Goal: Information Seeking & Learning: Learn about a topic

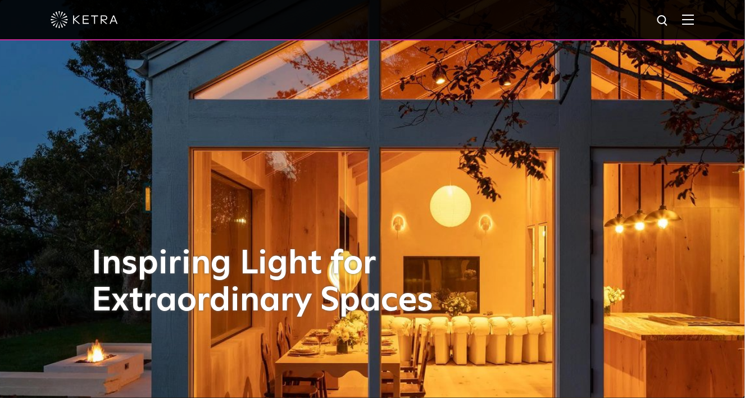
click at [695, 20] on img at bounding box center [688, 19] width 12 height 11
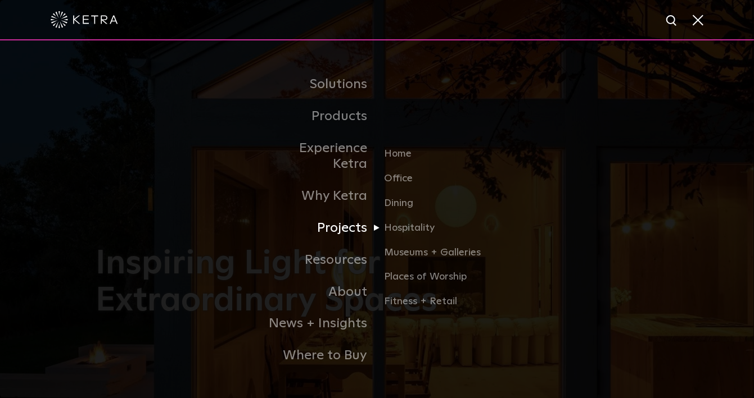
click at [343, 221] on link "Projects" at bounding box center [319, 228] width 115 height 32
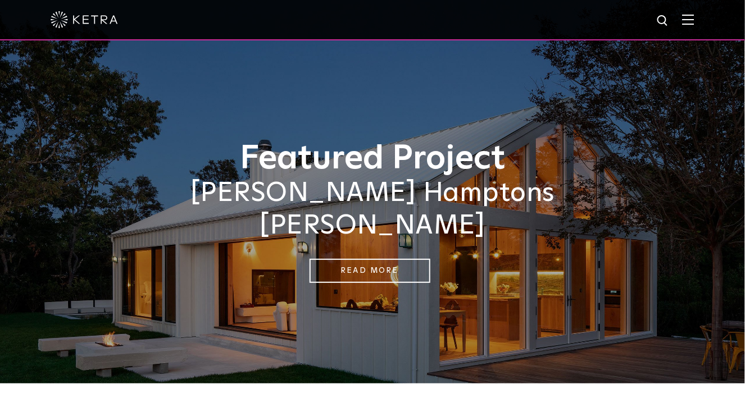
click at [695, 24] on img at bounding box center [688, 19] width 12 height 11
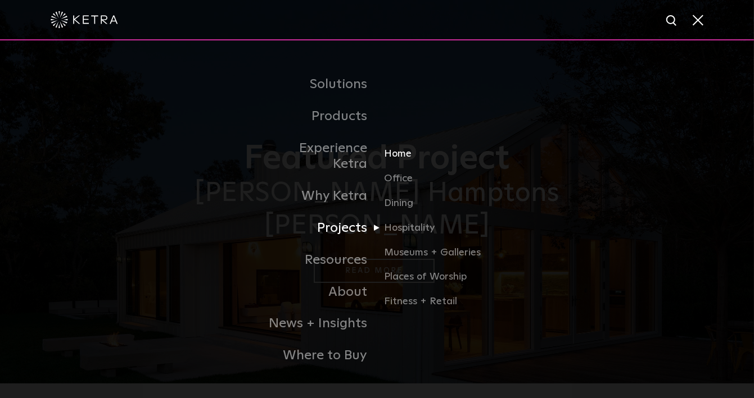
click at [393, 150] on link "Home" at bounding box center [438, 159] width 108 height 25
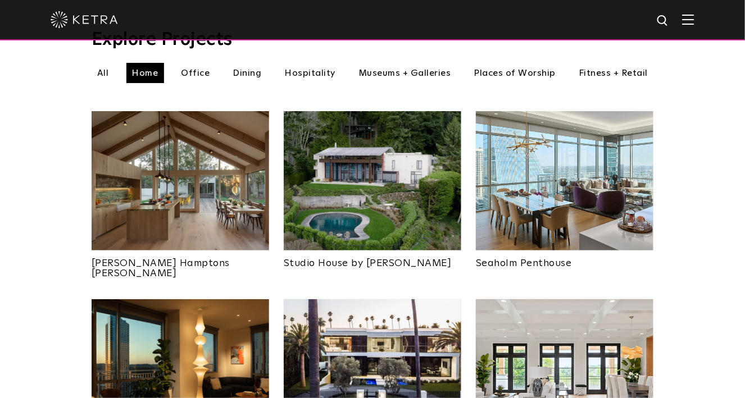
scroll to position [393, 0]
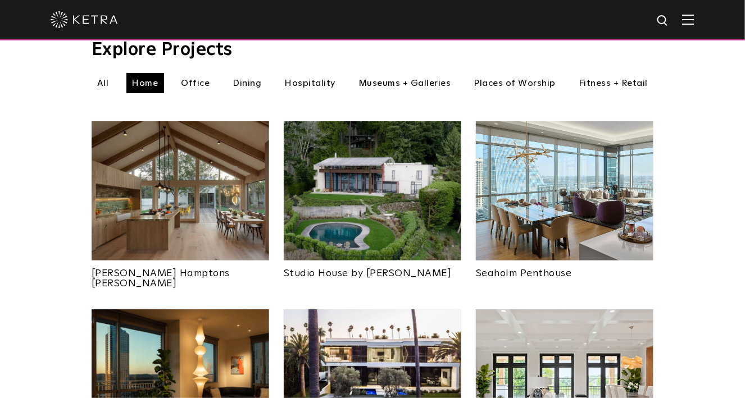
click at [428, 190] on img at bounding box center [373, 190] width 178 height 139
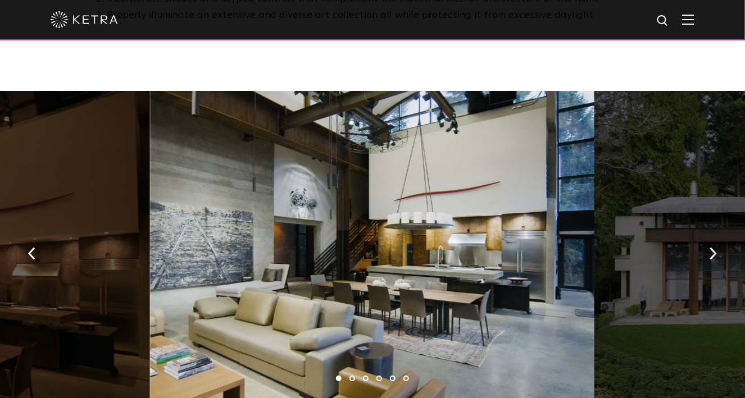
scroll to position [1124, 0]
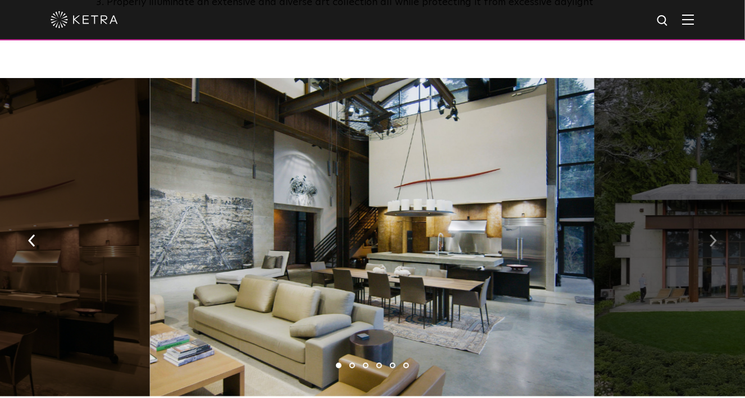
click at [714, 235] on img "button" at bounding box center [713, 241] width 7 height 12
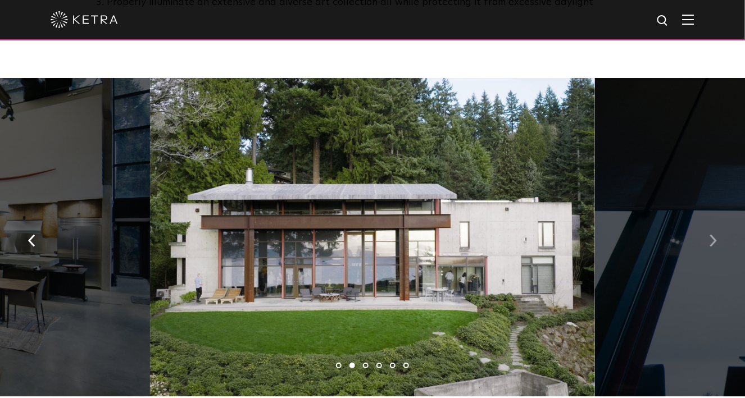
click at [714, 235] on img "button" at bounding box center [713, 241] width 7 height 12
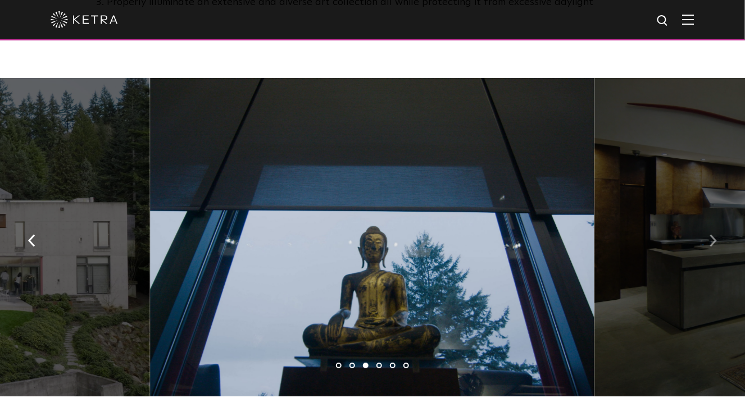
click at [714, 235] on img "button" at bounding box center [713, 241] width 7 height 12
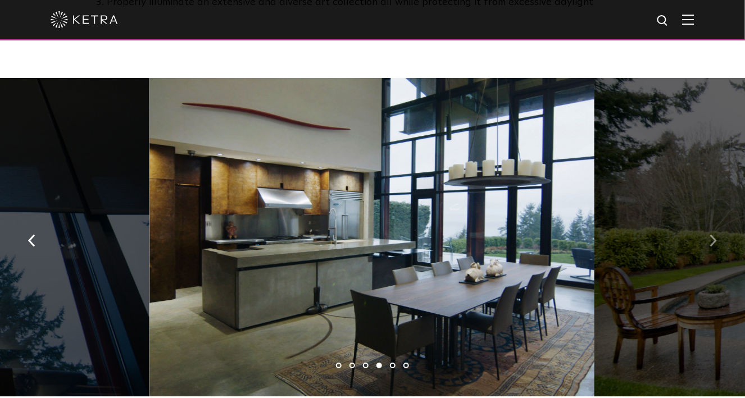
click at [714, 235] on img "button" at bounding box center [713, 241] width 7 height 12
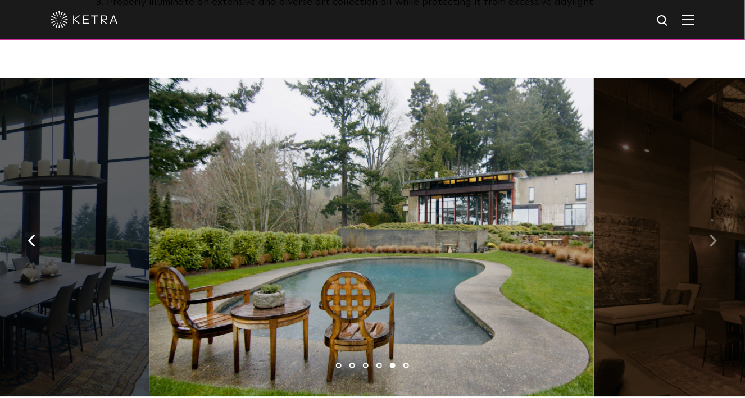
click at [715, 235] on img "button" at bounding box center [713, 241] width 7 height 12
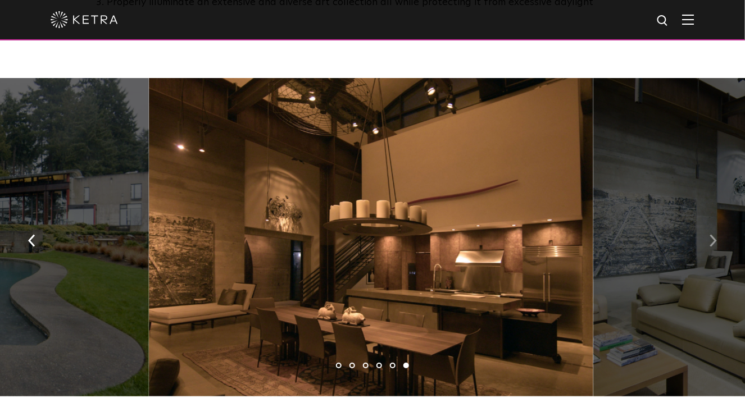
click at [715, 235] on img "button" at bounding box center [713, 241] width 7 height 12
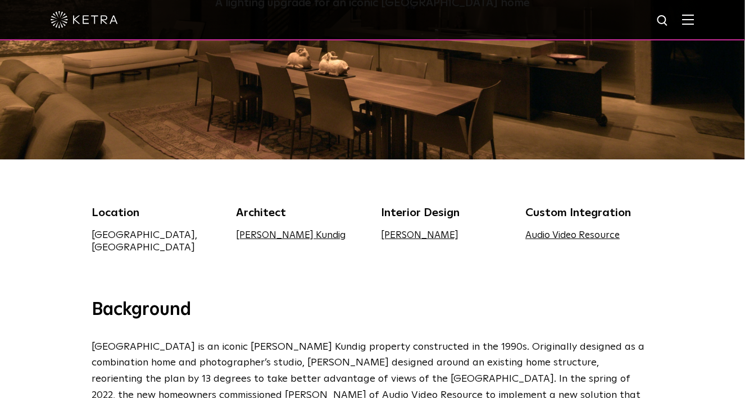
scroll to position [112, 0]
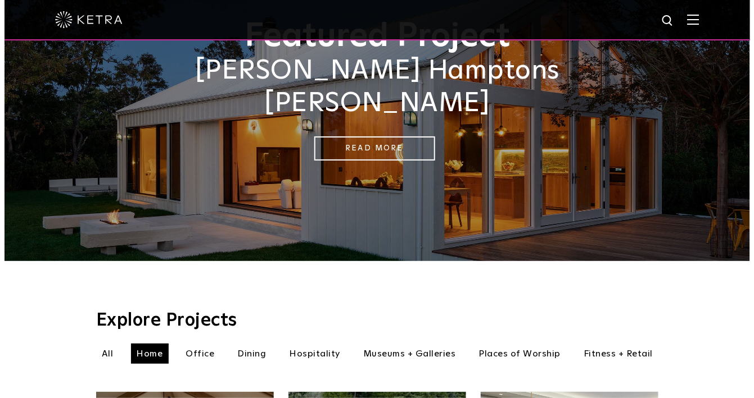
scroll to position [112, 0]
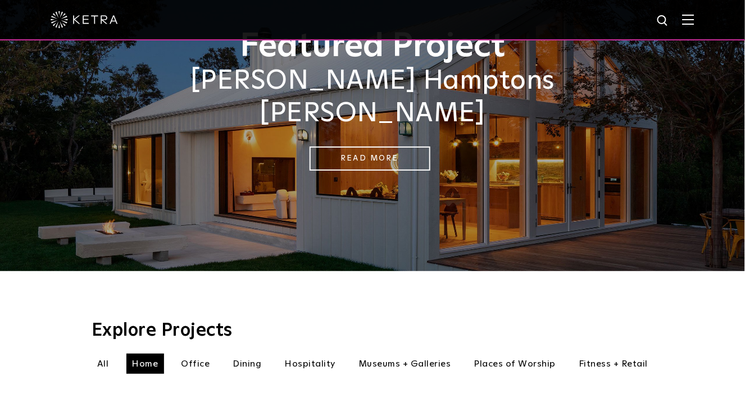
click at [695, 19] on img at bounding box center [688, 19] width 12 height 11
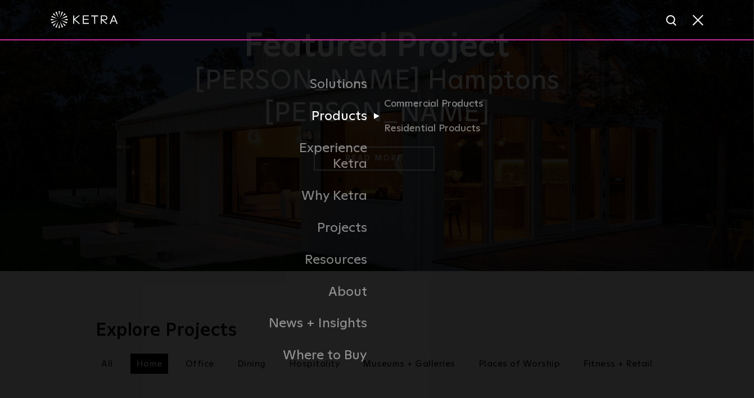
click at [364, 129] on link "Products" at bounding box center [319, 117] width 115 height 32
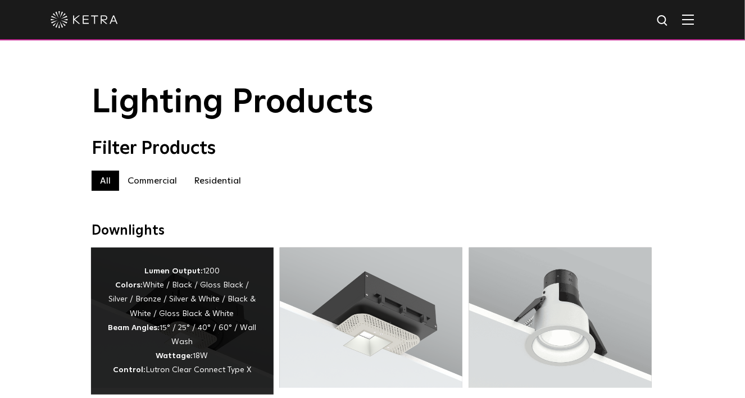
click at [155, 309] on div "Lumen Output: 1200 Colors: White / Black / Gloss Black / Silver / Bronze / Silv…" at bounding box center [182, 322] width 149 height 114
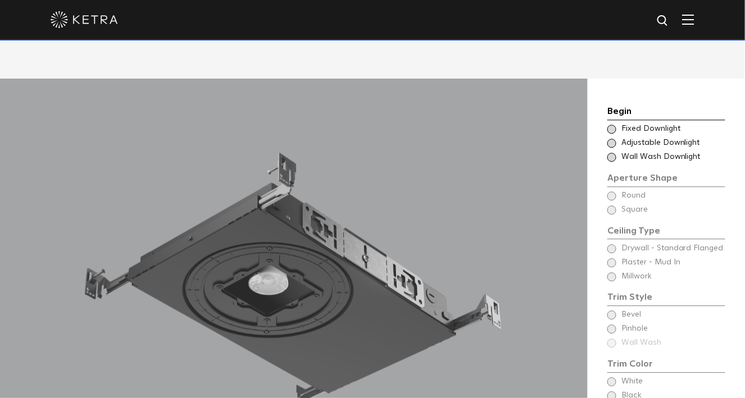
scroll to position [842, 0]
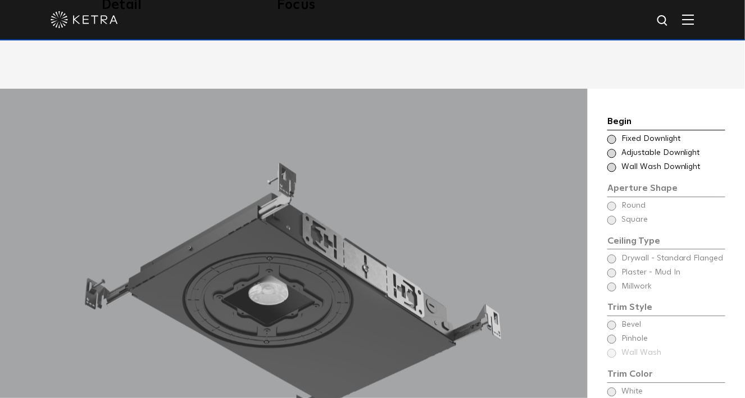
click at [609, 155] on span at bounding box center [612, 153] width 9 height 9
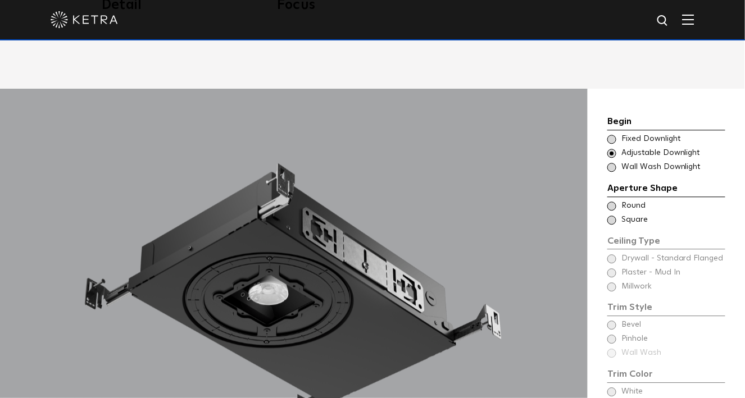
click at [610, 206] on span at bounding box center [612, 206] width 9 height 9
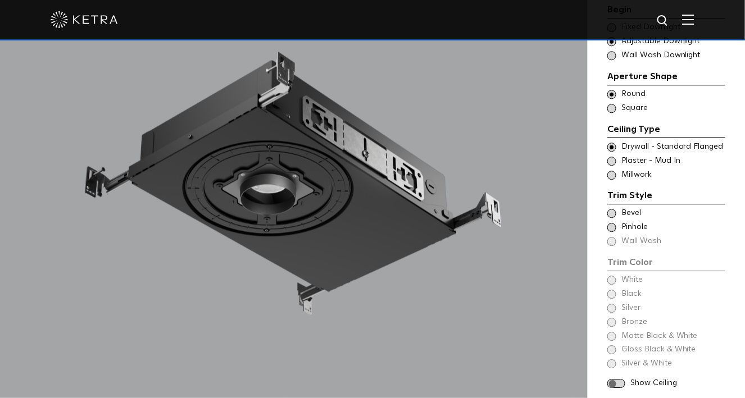
scroll to position [955, 0]
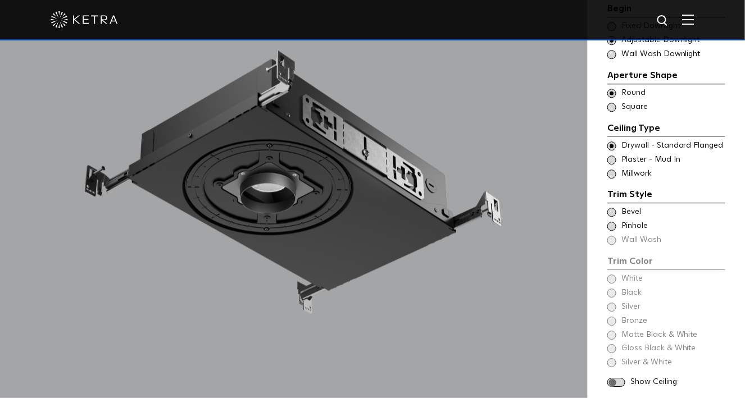
click at [610, 177] on span at bounding box center [612, 174] width 9 height 9
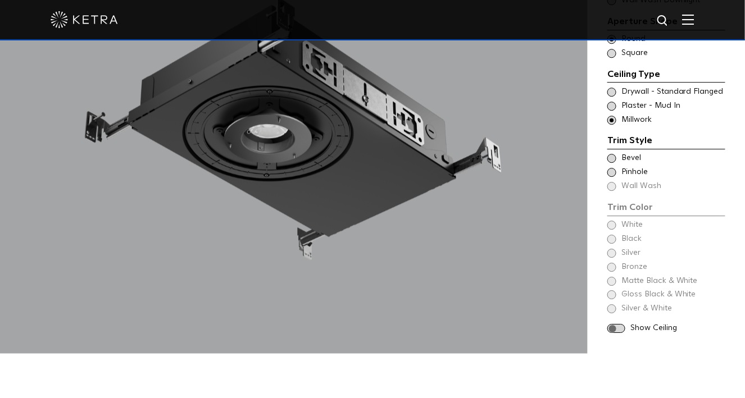
scroll to position [1011, 0]
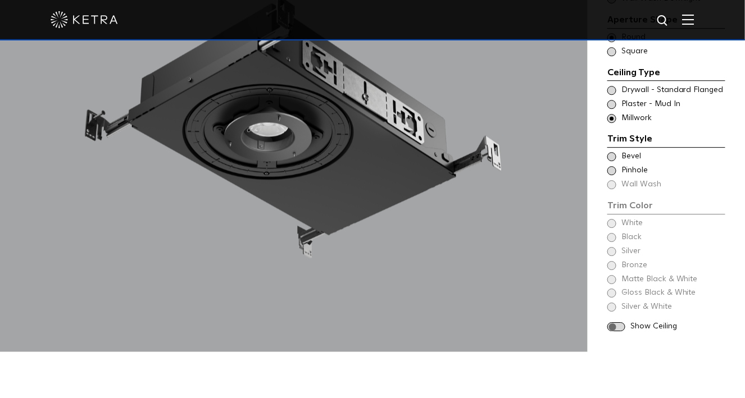
click at [610, 155] on span at bounding box center [612, 156] width 9 height 9
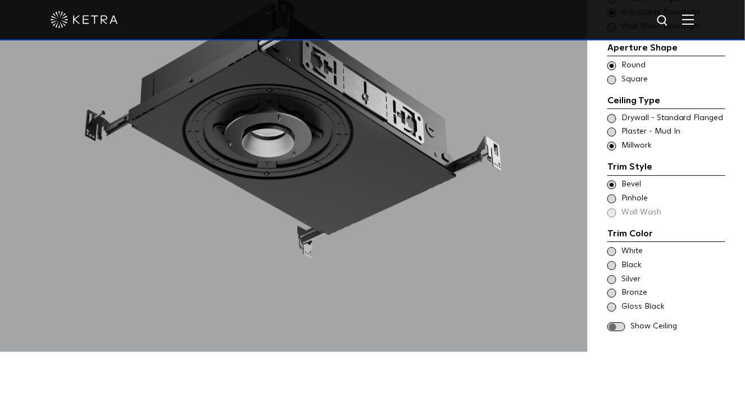
click at [611, 198] on span at bounding box center [612, 198] width 9 height 9
click at [613, 187] on span at bounding box center [612, 184] width 9 height 9
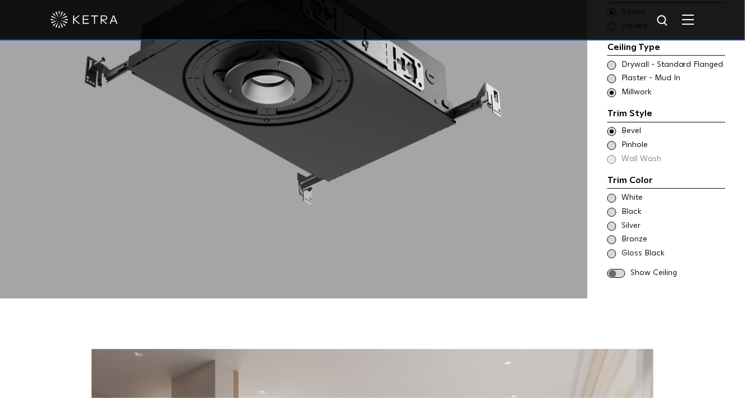
scroll to position [1067, 0]
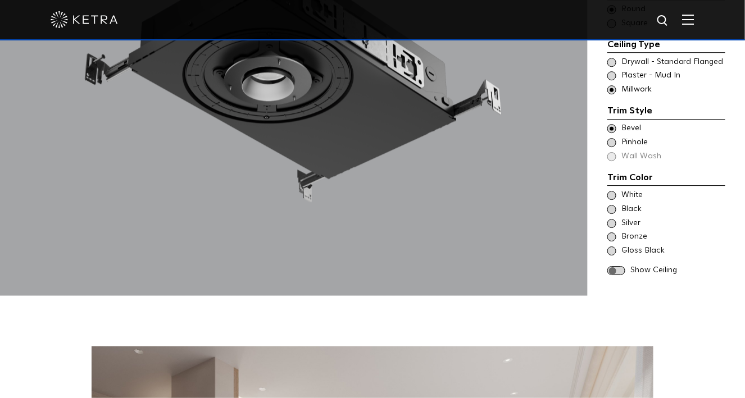
click at [614, 196] on span at bounding box center [612, 195] width 9 height 9
click at [624, 269] on span at bounding box center [617, 271] width 18 height 10
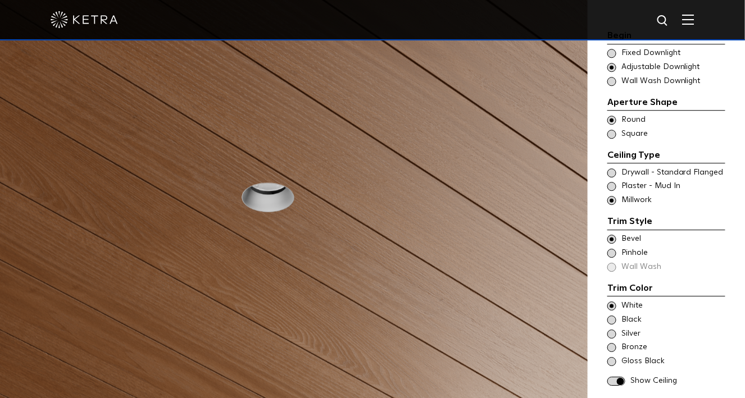
scroll to position [955, 0]
click at [614, 322] on span at bounding box center [612, 321] width 9 height 9
click at [614, 307] on span at bounding box center [612, 307] width 9 height 9
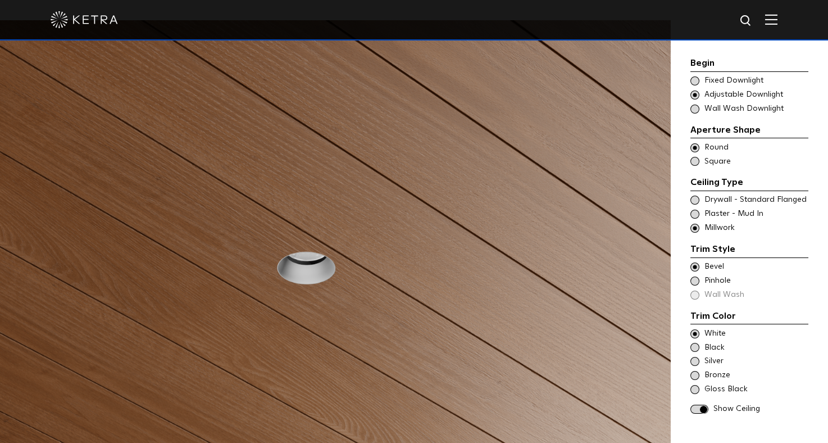
click at [601, 20] on div at bounding box center [414, 19] width 727 height 39
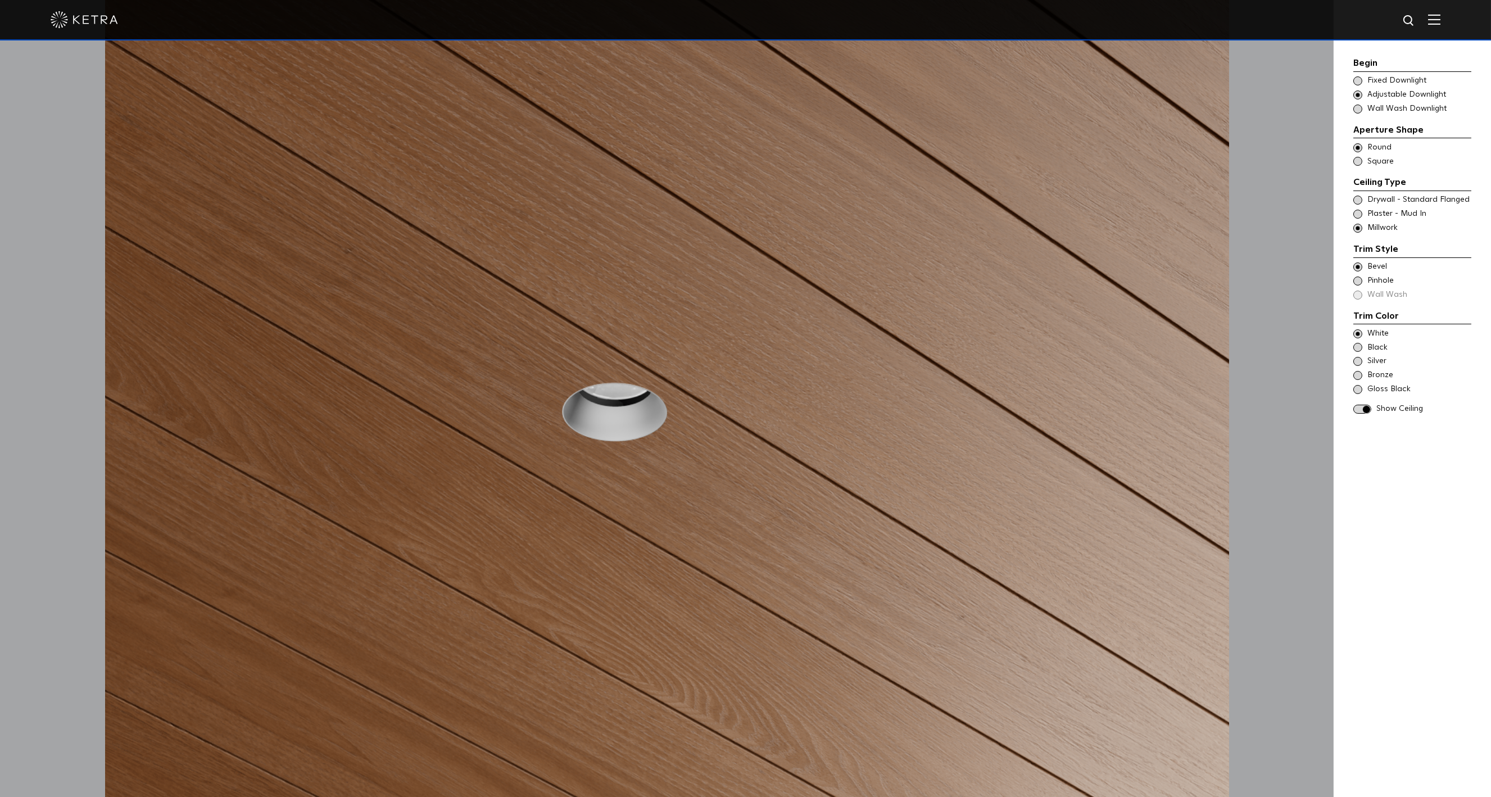
scroll to position [1367, 0]
click at [753, 346] on span at bounding box center [1357, 347] width 9 height 9
click at [753, 333] on span at bounding box center [1357, 333] width 9 height 9
click at [753, 218] on span at bounding box center [1357, 214] width 9 height 9
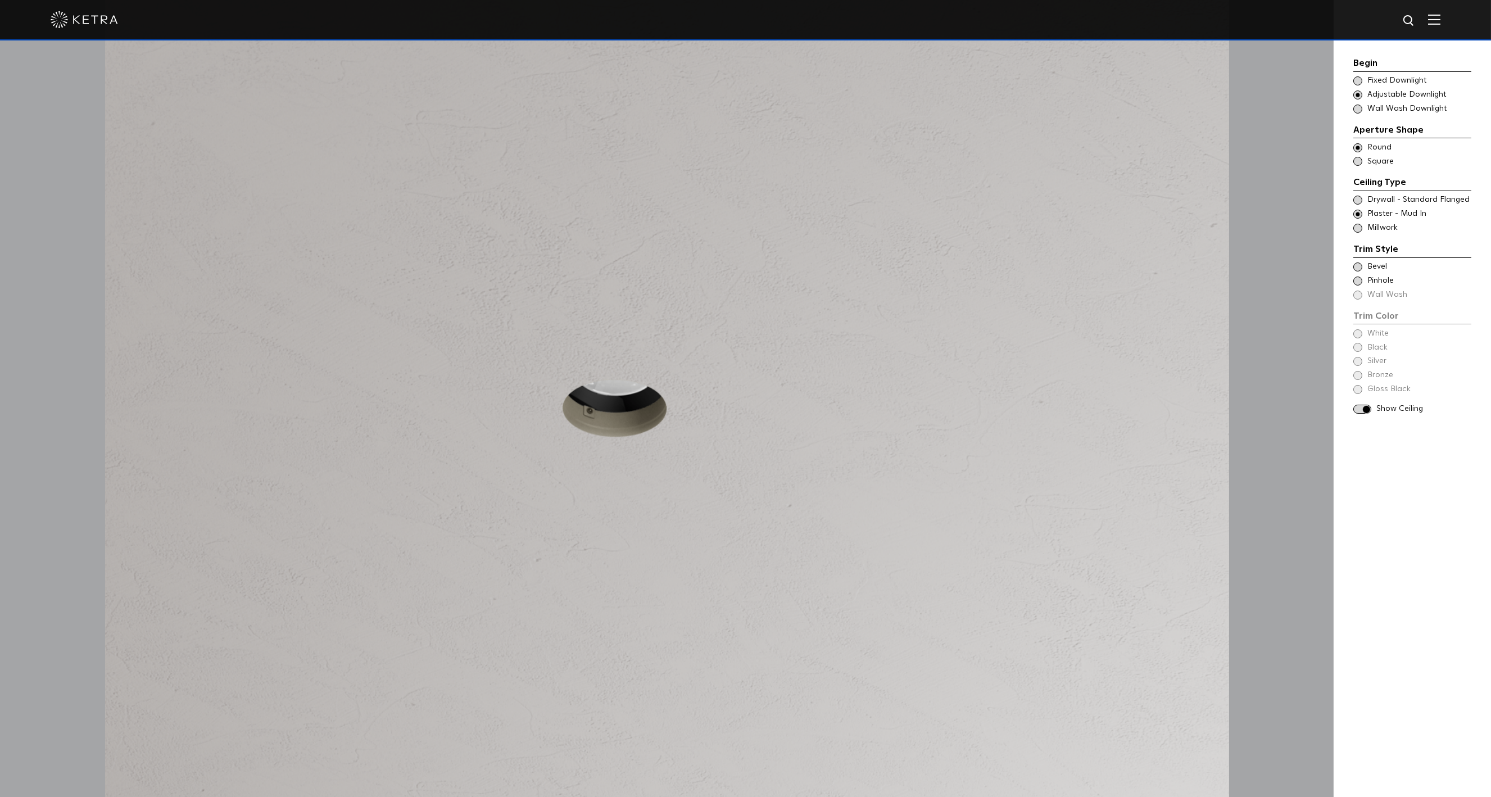
click at [753, 200] on span at bounding box center [1357, 200] width 9 height 9
click at [753, 211] on span at bounding box center [1357, 214] width 9 height 9
click at [753, 266] on div "Trim Color - Round - Flangeless Bevel" at bounding box center [1412, 266] width 118 height 11
click at [753, 334] on span at bounding box center [1357, 333] width 9 height 9
